Goal: Find specific page/section: Find specific page/section

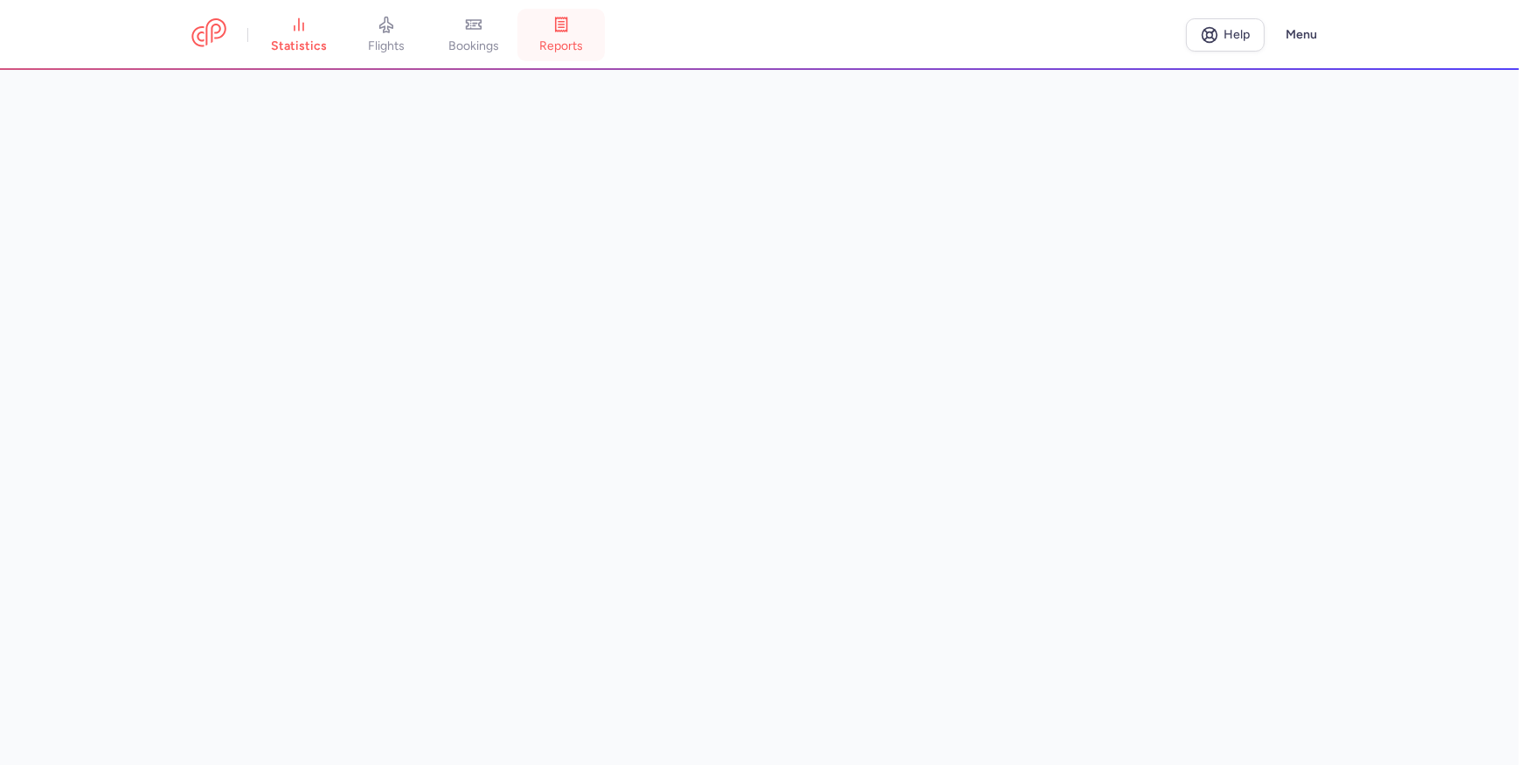
click at [545, 26] on link "reports" at bounding box center [560, 35] width 87 height 38
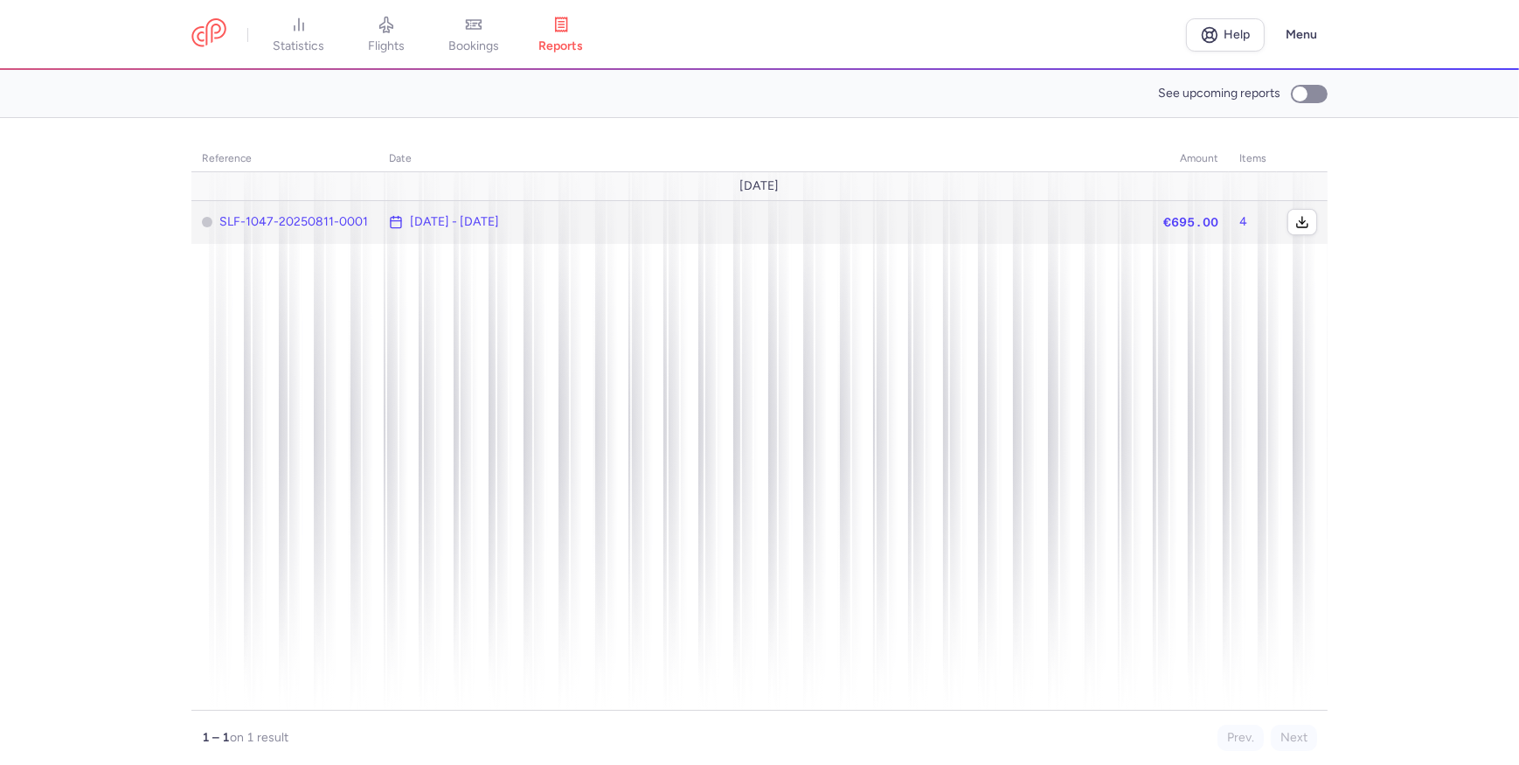
click at [484, 221] on time "[DATE] - [DATE]" at bounding box center [454, 222] width 89 height 14
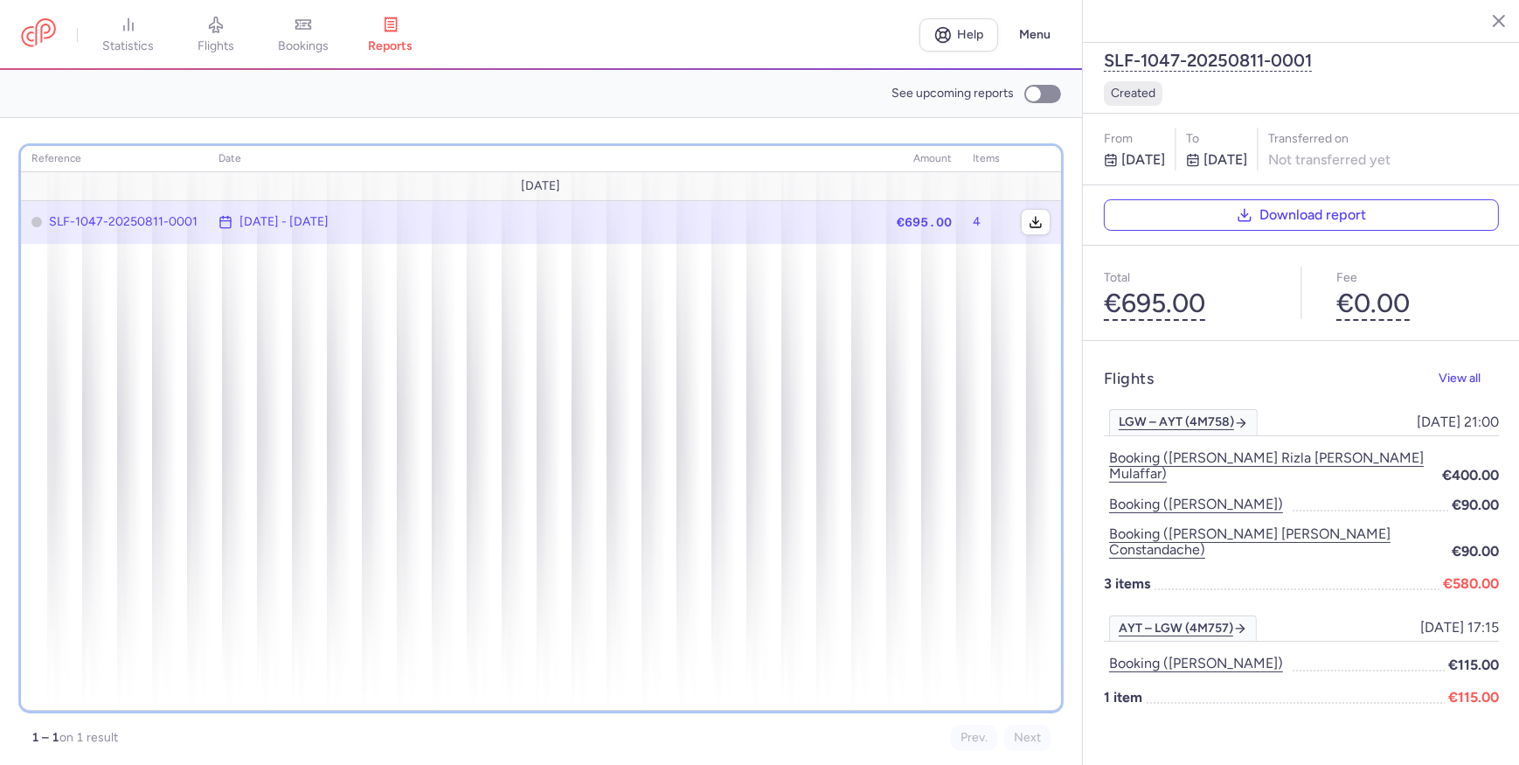
click at [1004, 400] on div "reference date amount items [DATE] SLF-1047-20250811-0001 [DATE] - [DATE] €695.…" at bounding box center [541, 428] width 1040 height 564
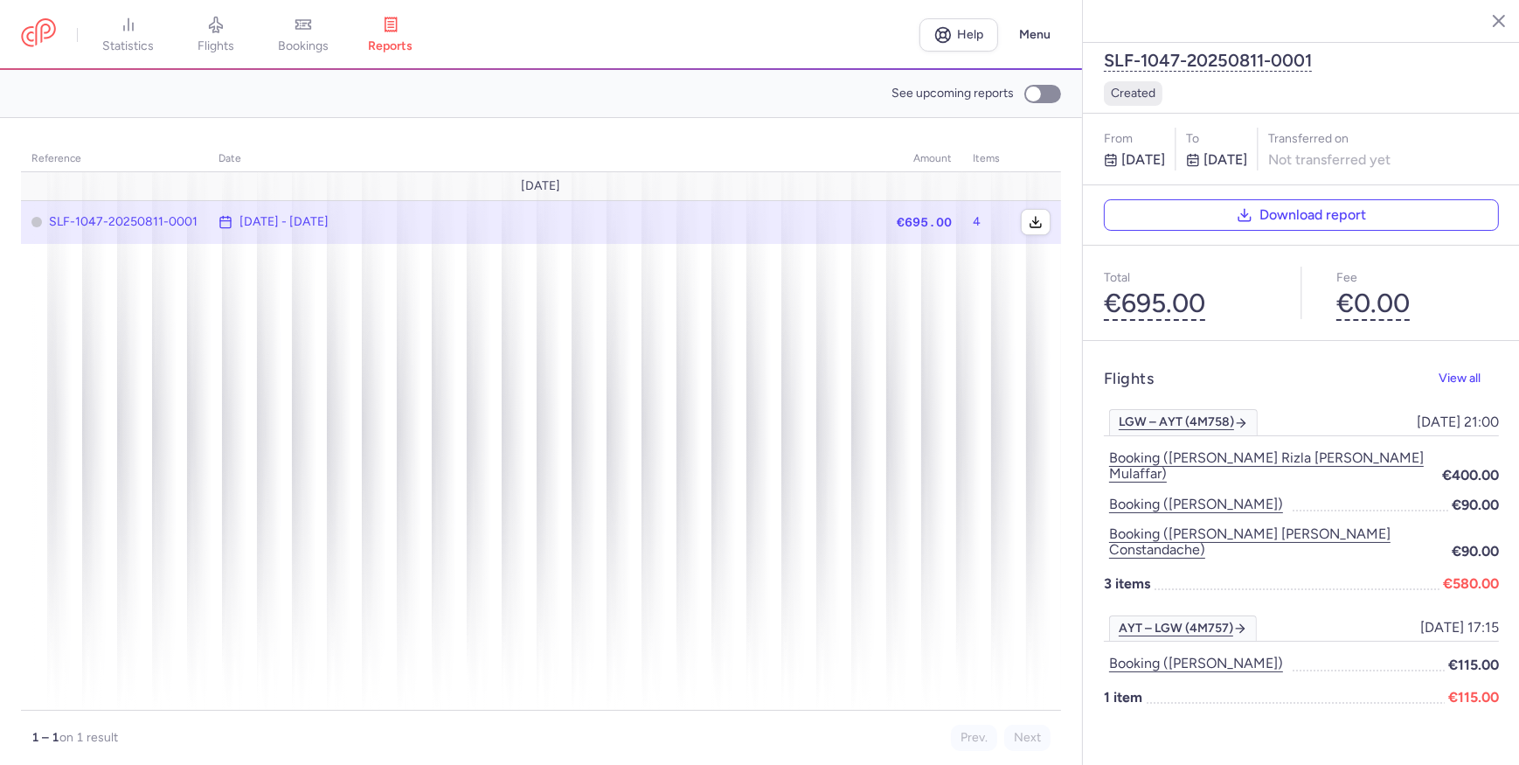
click at [1485, 24] on icon "button" at bounding box center [1484, 19] width 17 height 17
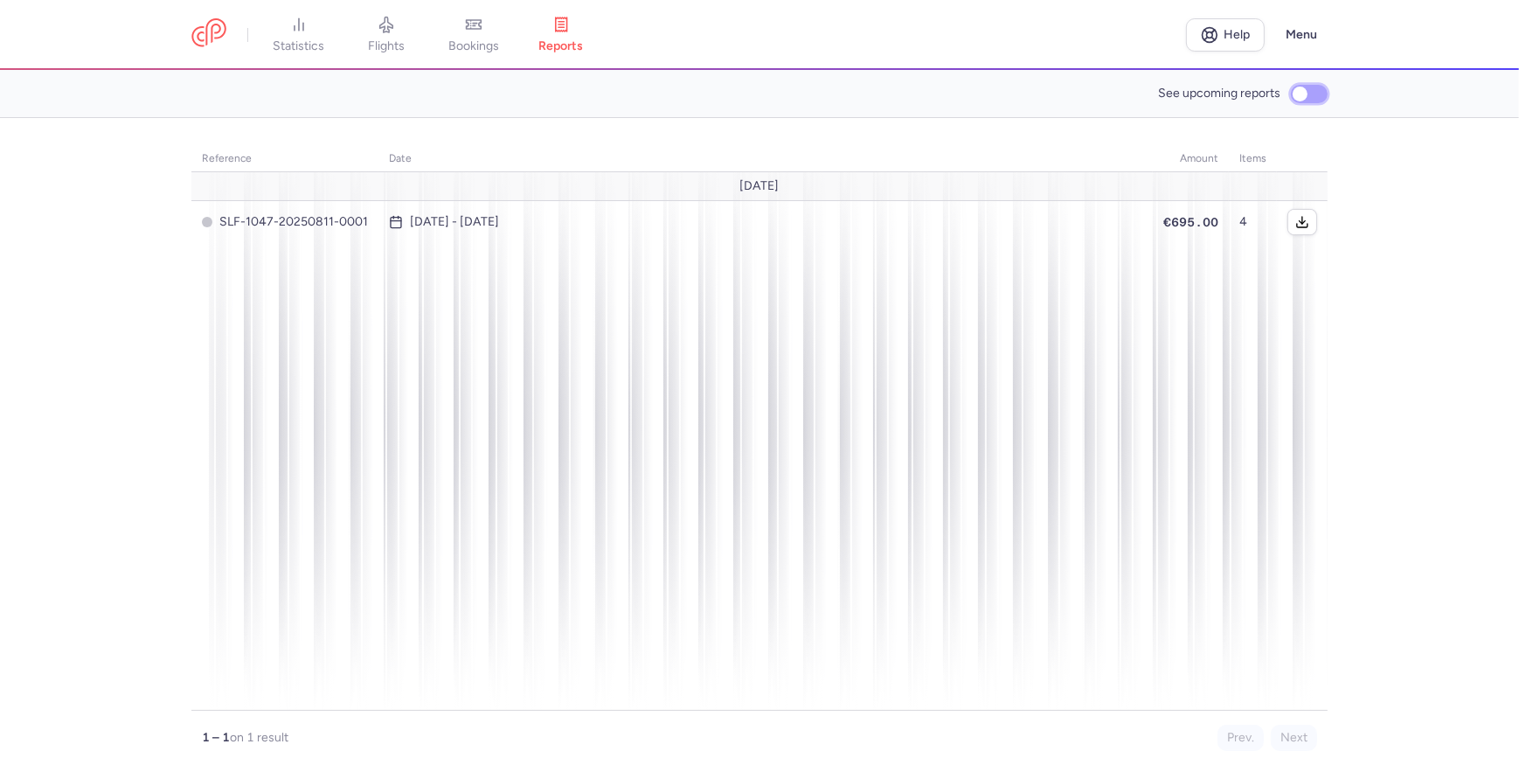
click at [1315, 93] on input "See upcoming reports" at bounding box center [1309, 94] width 37 height 18
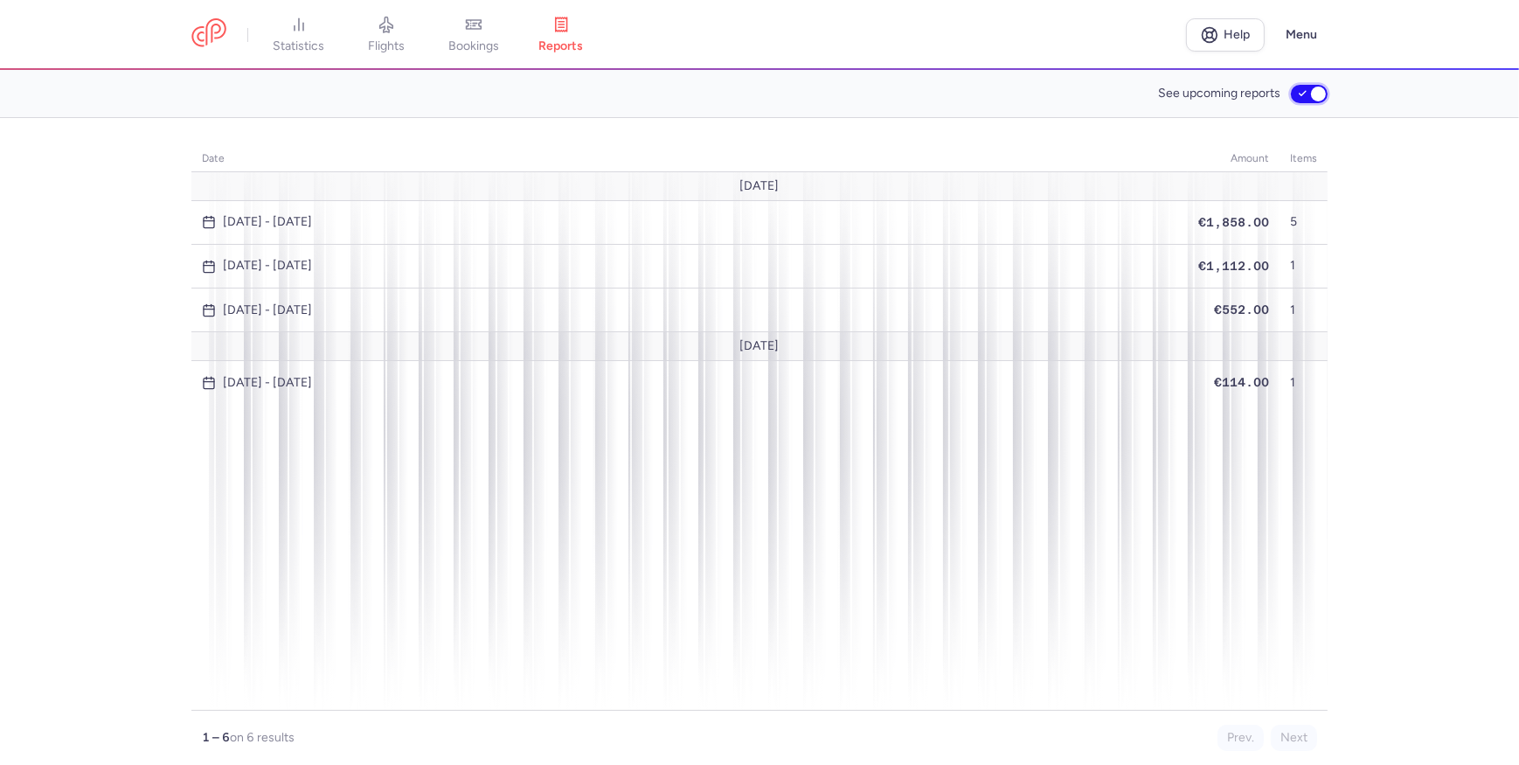
click at [1309, 87] on input "See upcoming reports" at bounding box center [1309, 94] width 37 height 18
checkbox input "false"
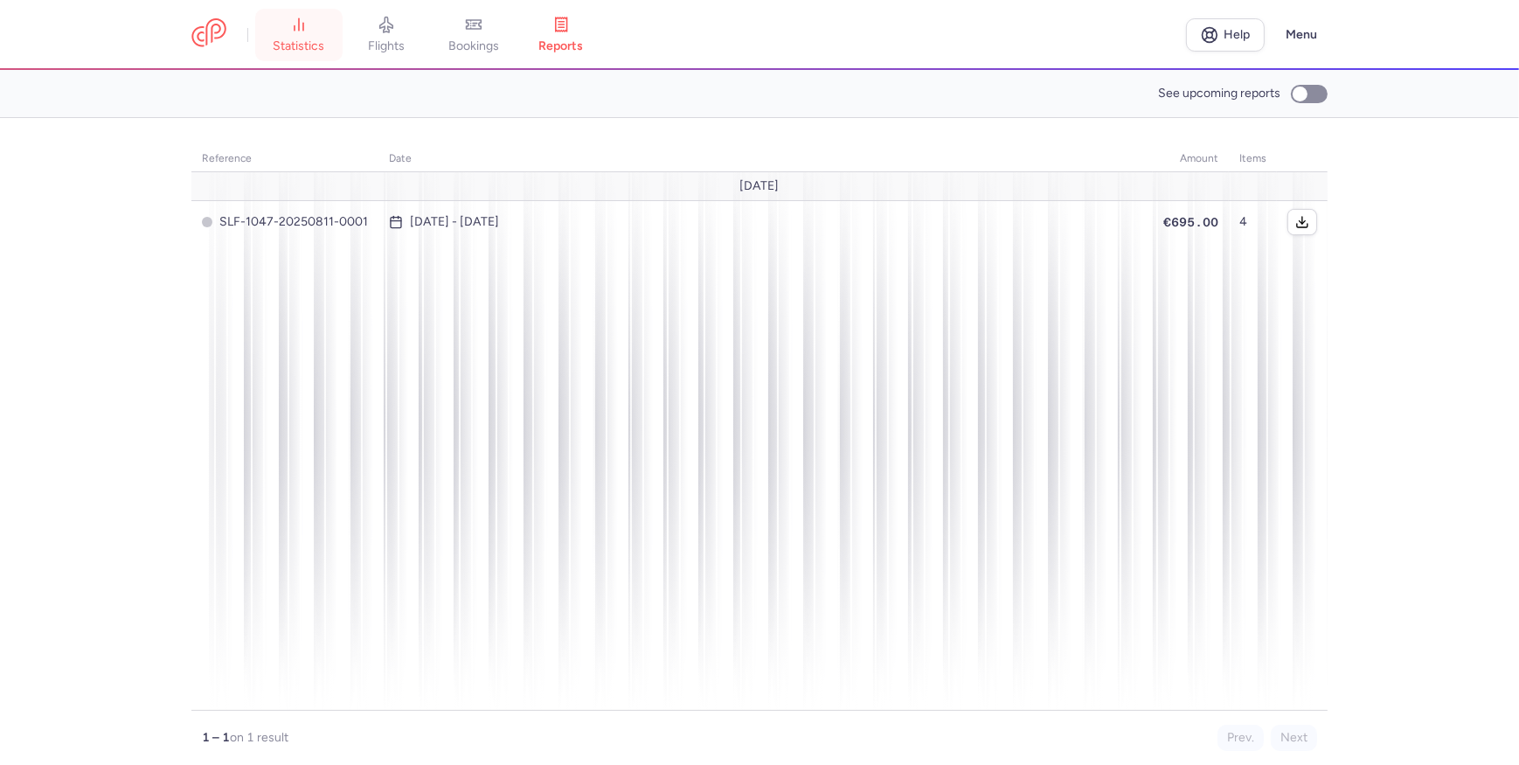
click at [277, 21] on link "statistics" at bounding box center [298, 35] width 87 height 38
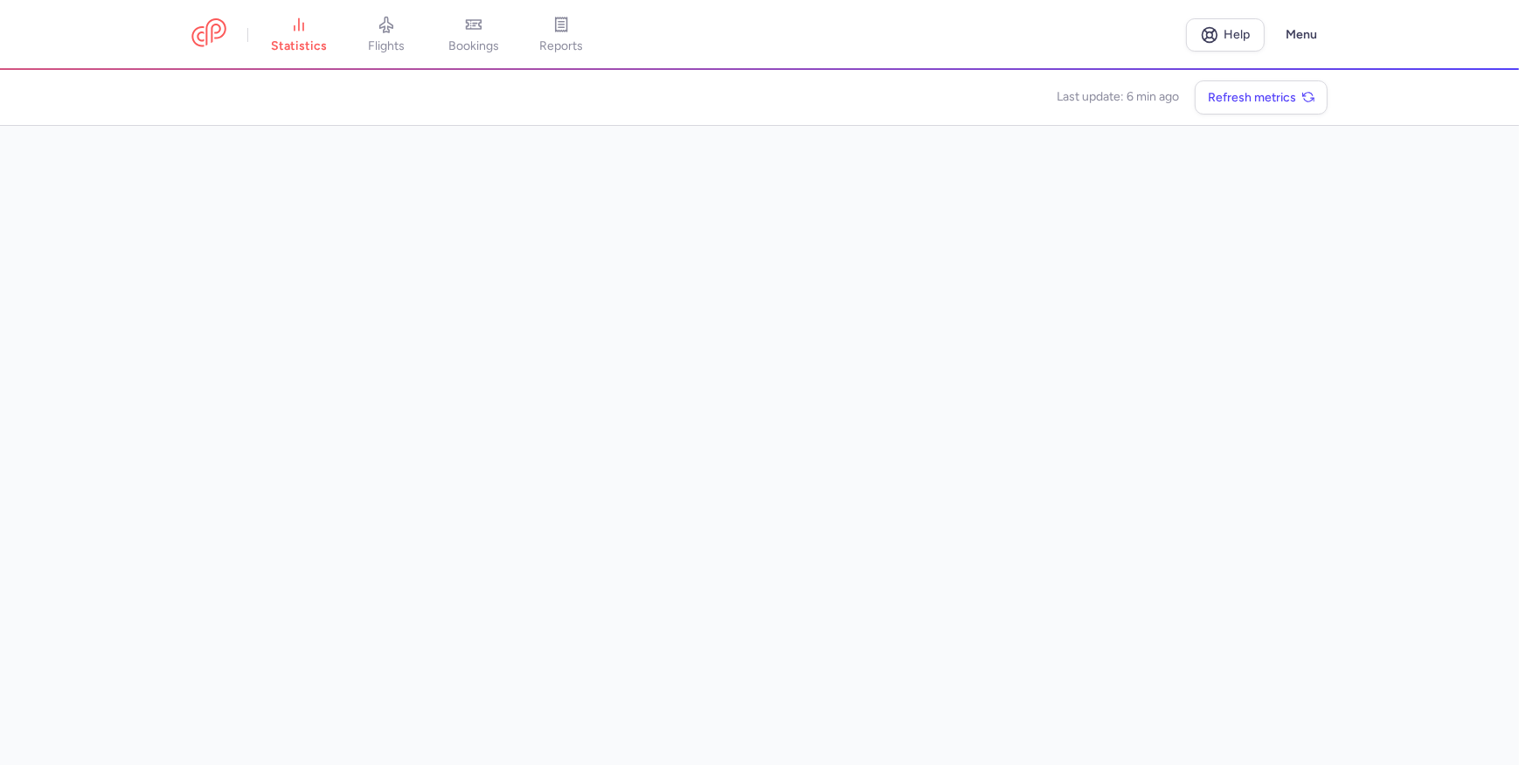
click at [92, 437] on main "Last update: 6 min ago Refresh metrics" at bounding box center [759, 417] width 1519 height 695
click at [225, 39] on link at bounding box center [208, 34] width 35 height 32
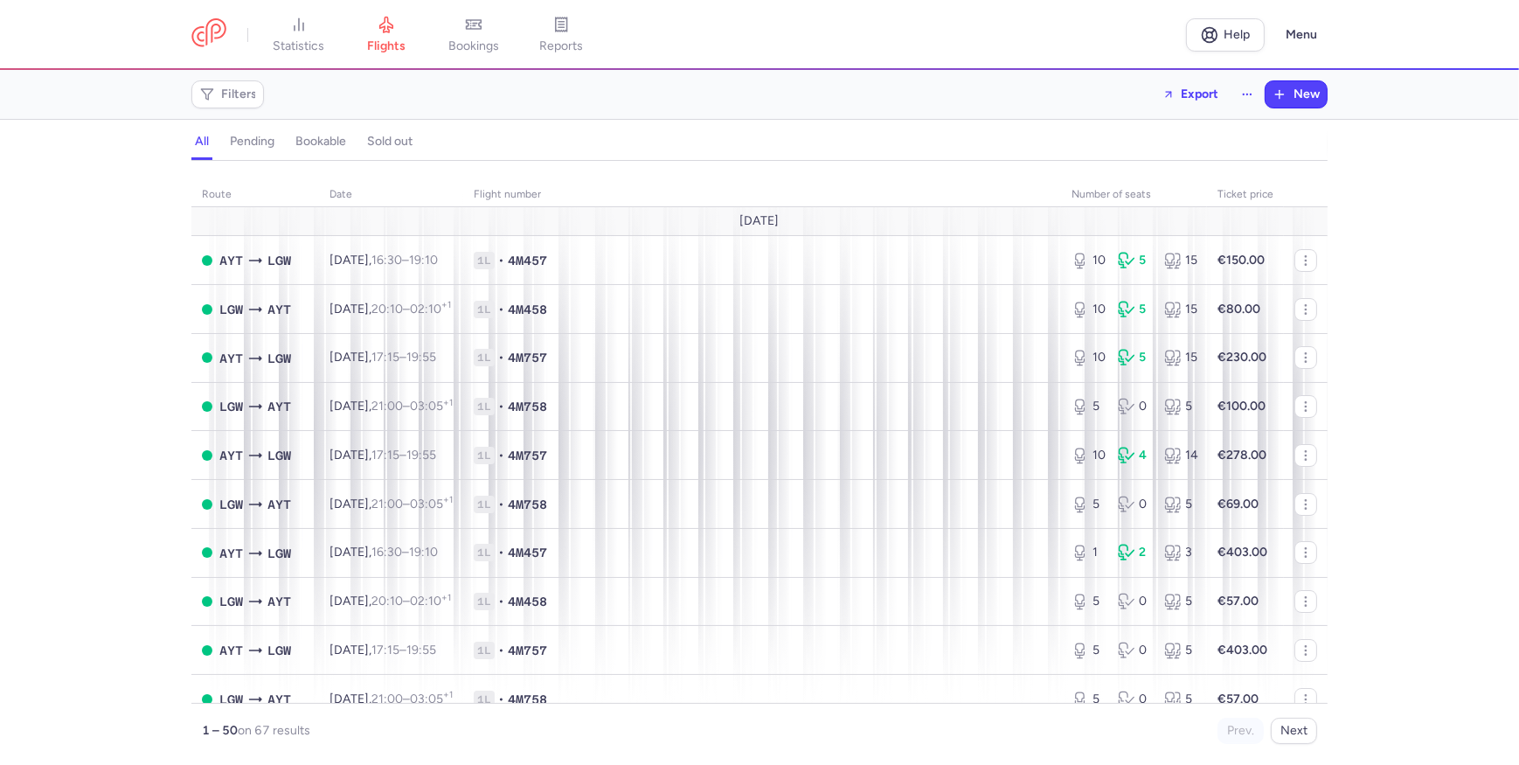
click at [255, 148] on h4 "pending" at bounding box center [252, 142] width 45 height 16
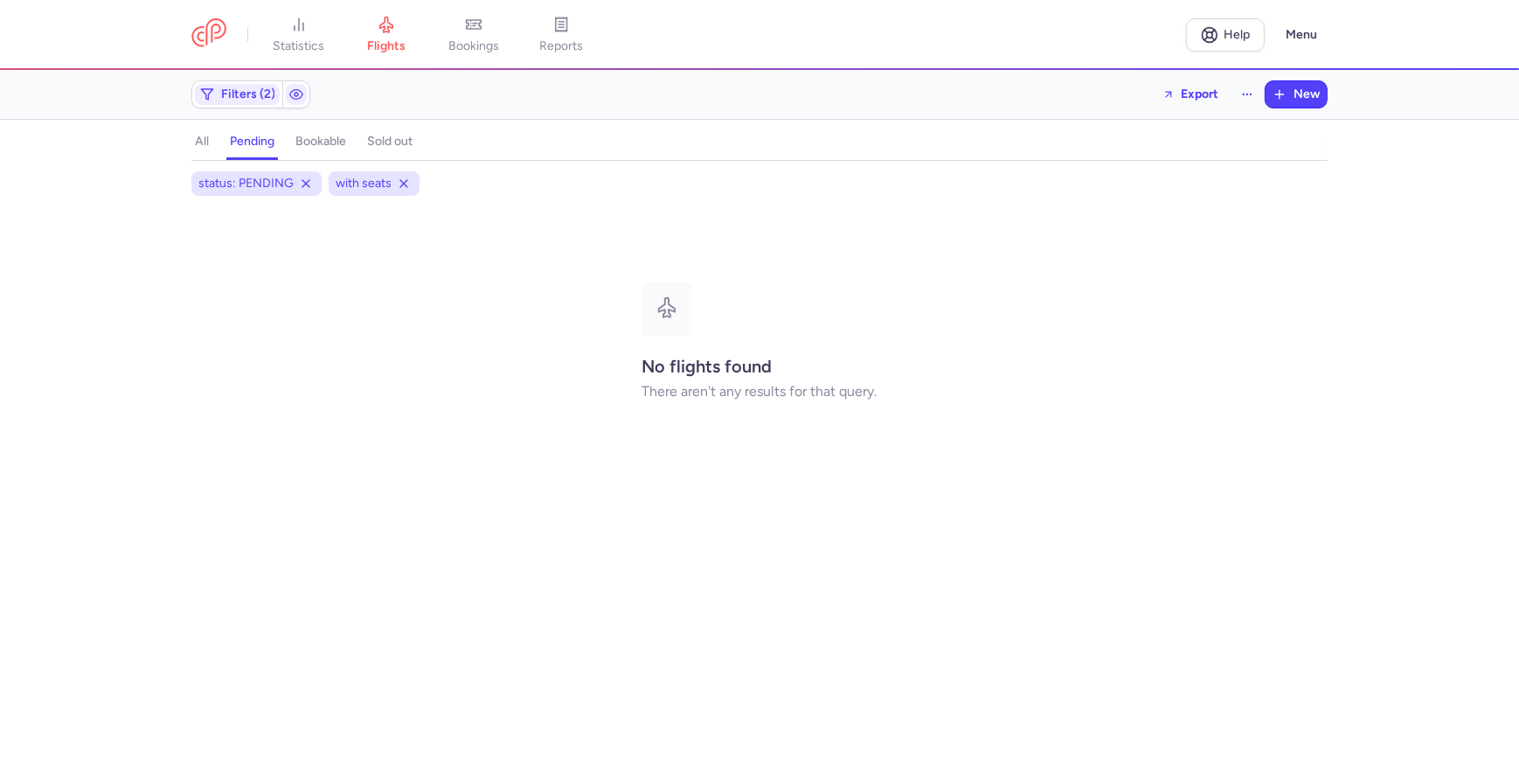
click at [204, 147] on h4 "all" at bounding box center [202, 142] width 14 height 16
